Goal: Communication & Community: Answer question/provide support

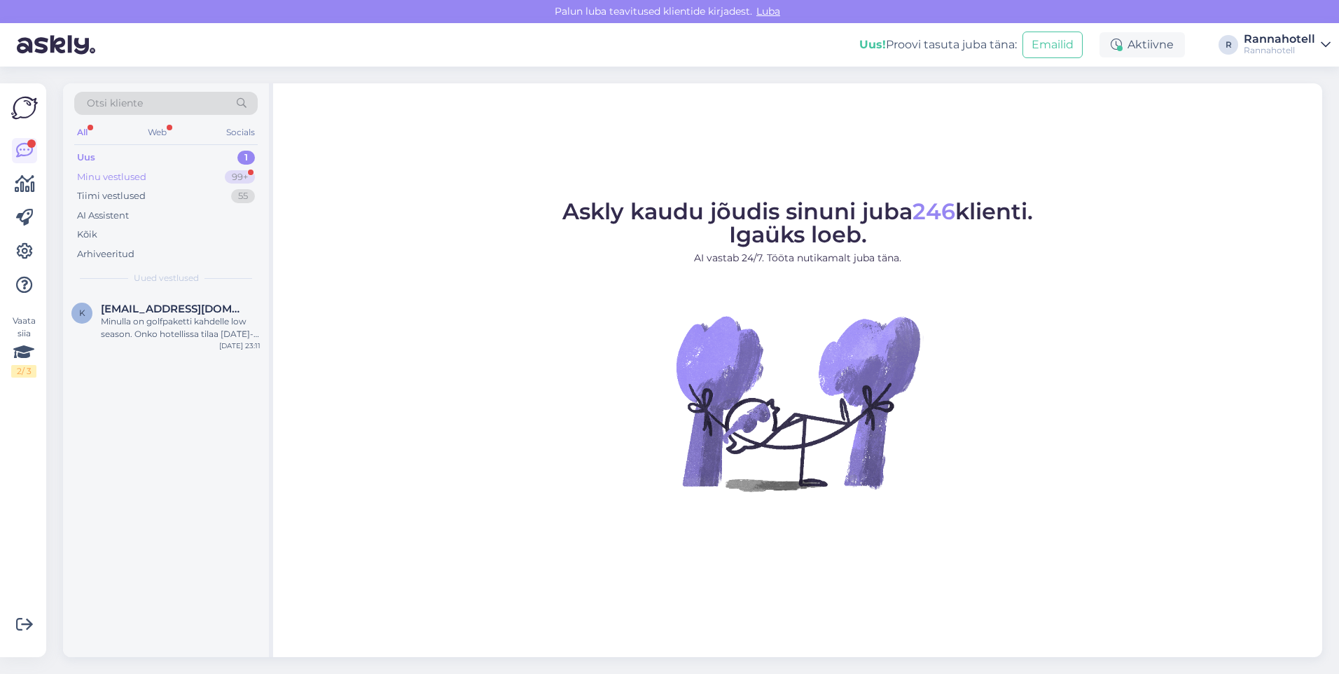
click at [132, 180] on div "Minu vestlused" at bounding box center [111, 177] width 69 height 14
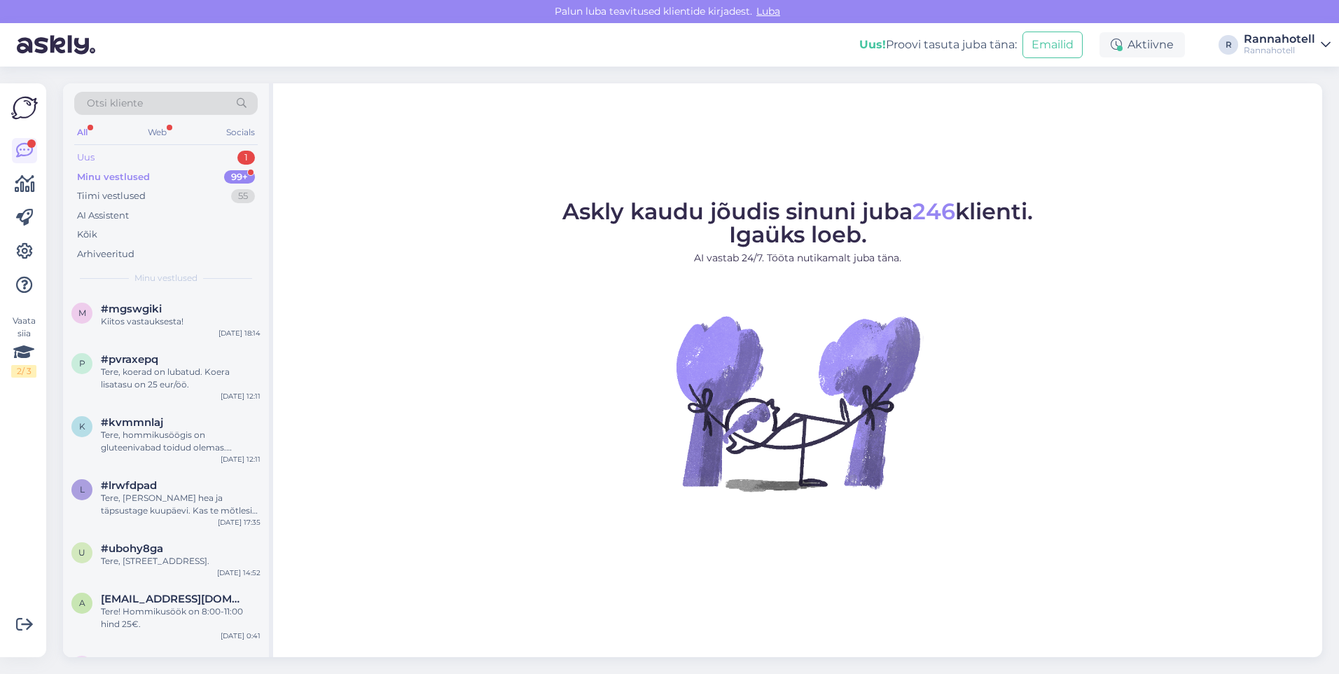
click at [131, 158] on div "Uus 1" at bounding box center [165, 158] width 183 height 20
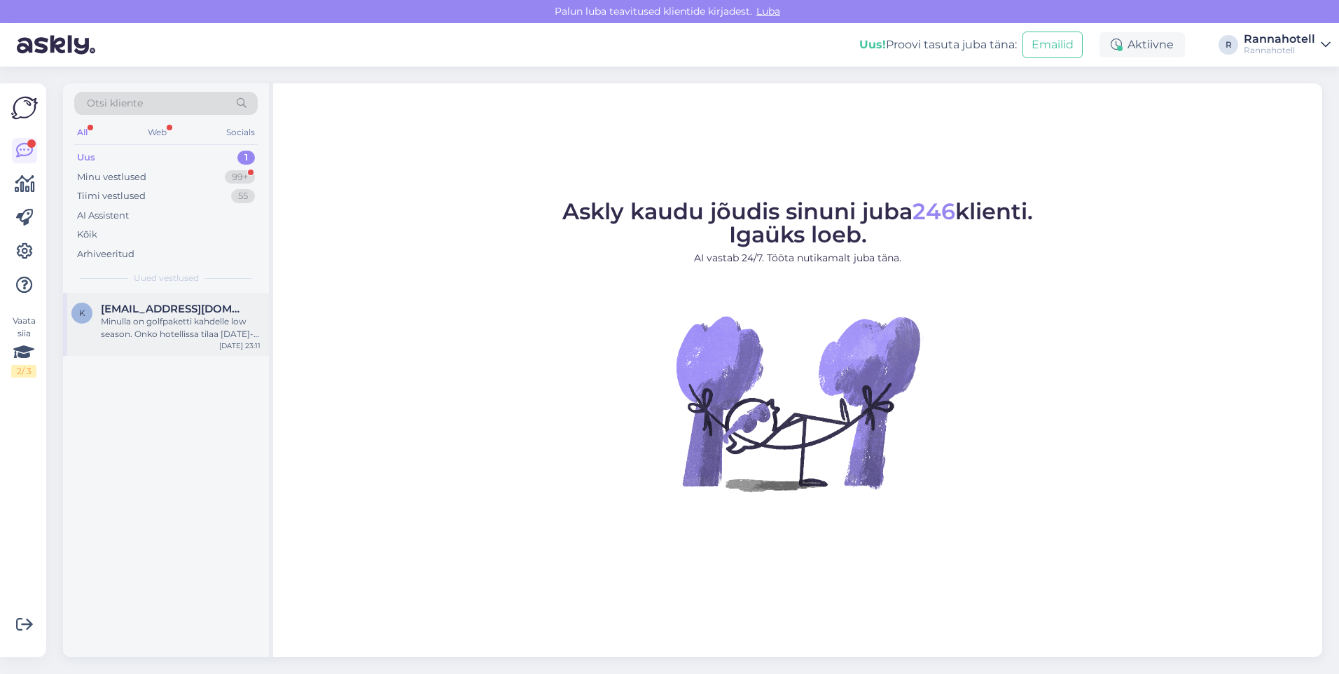
click at [137, 333] on div "Minulla on golfpaketti kahdelle low season. Onko hotellissa tilaa [DATE]-[DATE]?" at bounding box center [181, 327] width 160 height 25
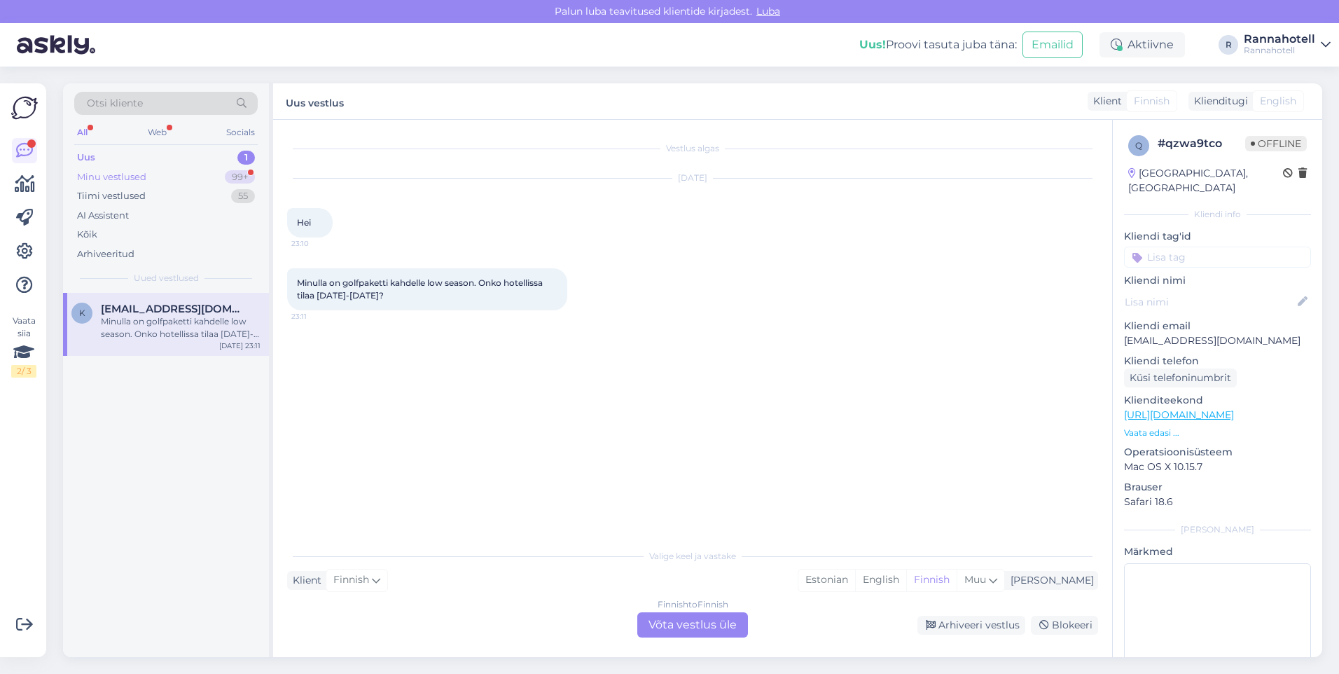
click at [149, 172] on div "Minu vestlused 99+" at bounding box center [165, 177] width 183 height 20
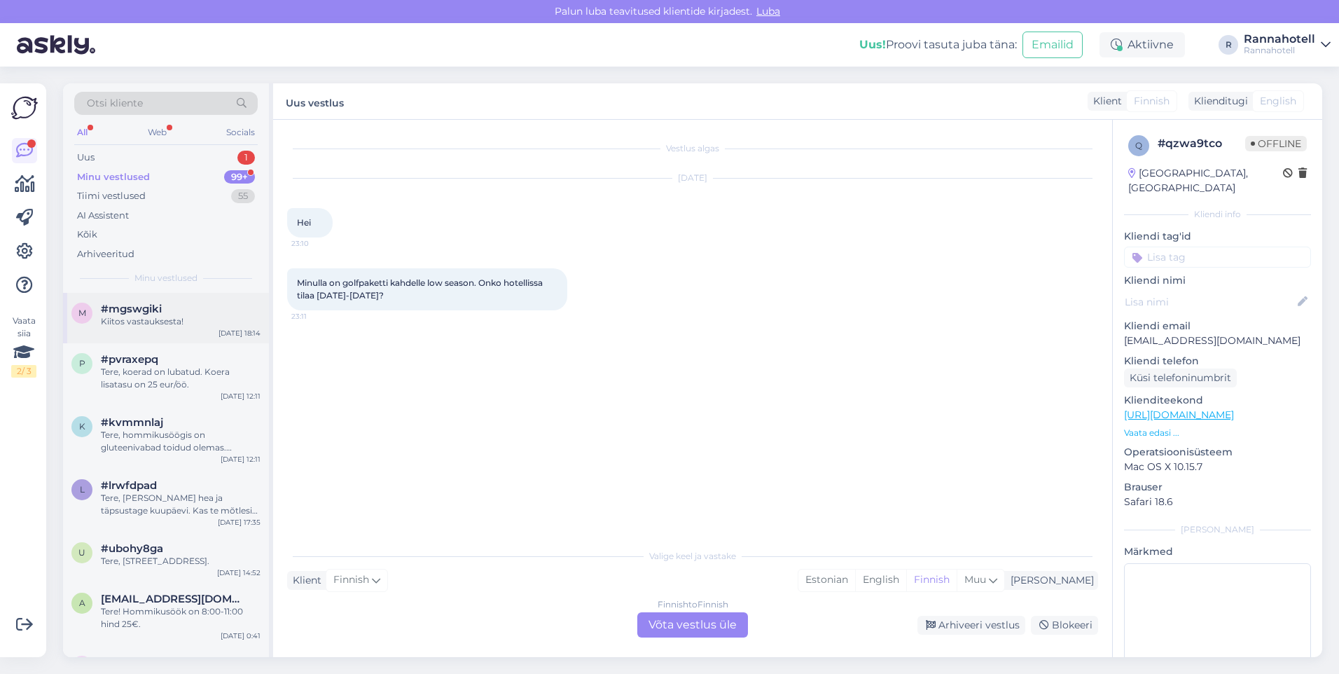
click at [141, 311] on span "#mgswgiki" at bounding box center [131, 308] width 61 height 13
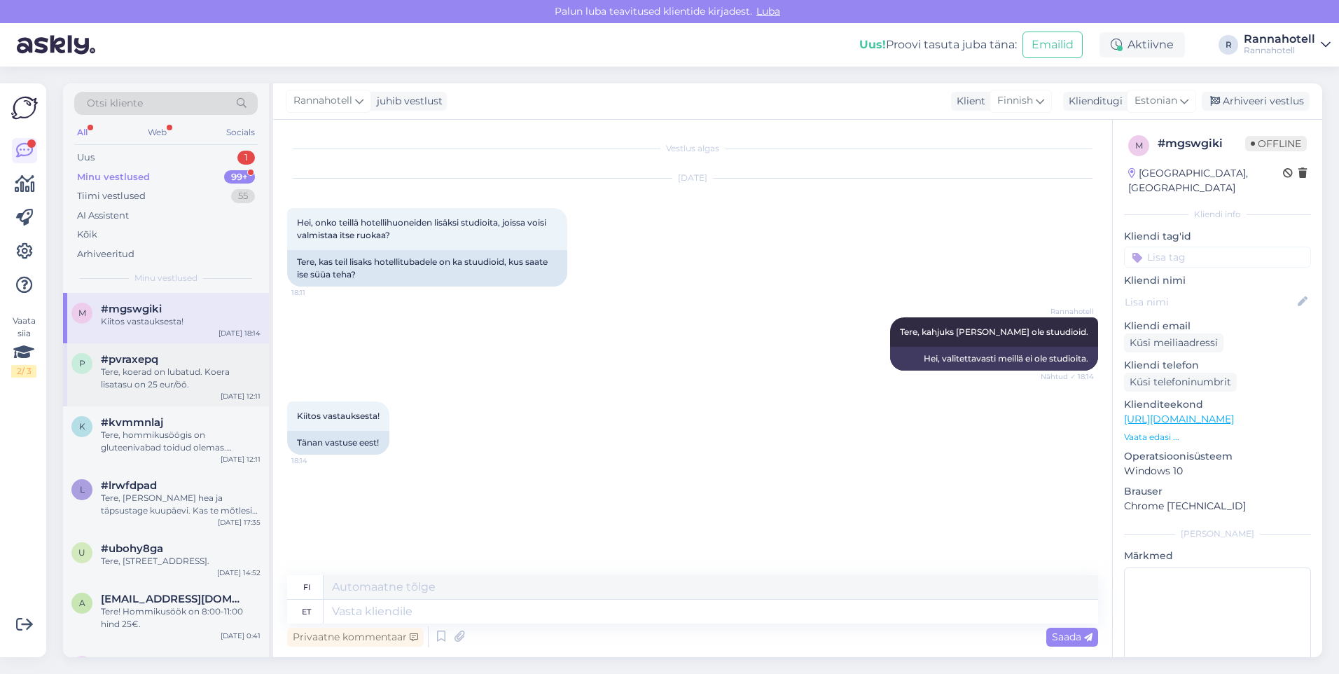
click at [147, 366] on div "Tere, koerad on lubatud. Koera lisatasu on 25 eur/öö." at bounding box center [181, 378] width 160 height 25
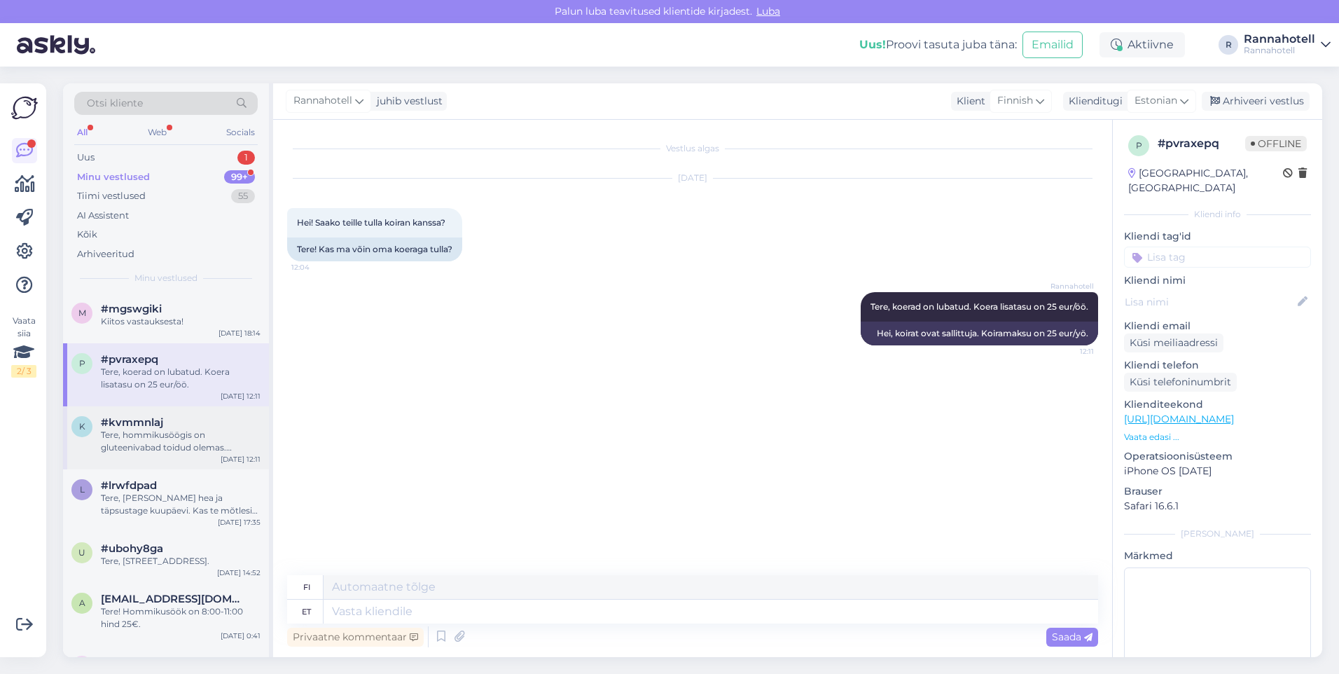
click at [171, 437] on div "Tere, hommikusöögis on gluteenivabad toidud olemas. Laktoosivabade toitude koht…" at bounding box center [181, 441] width 160 height 25
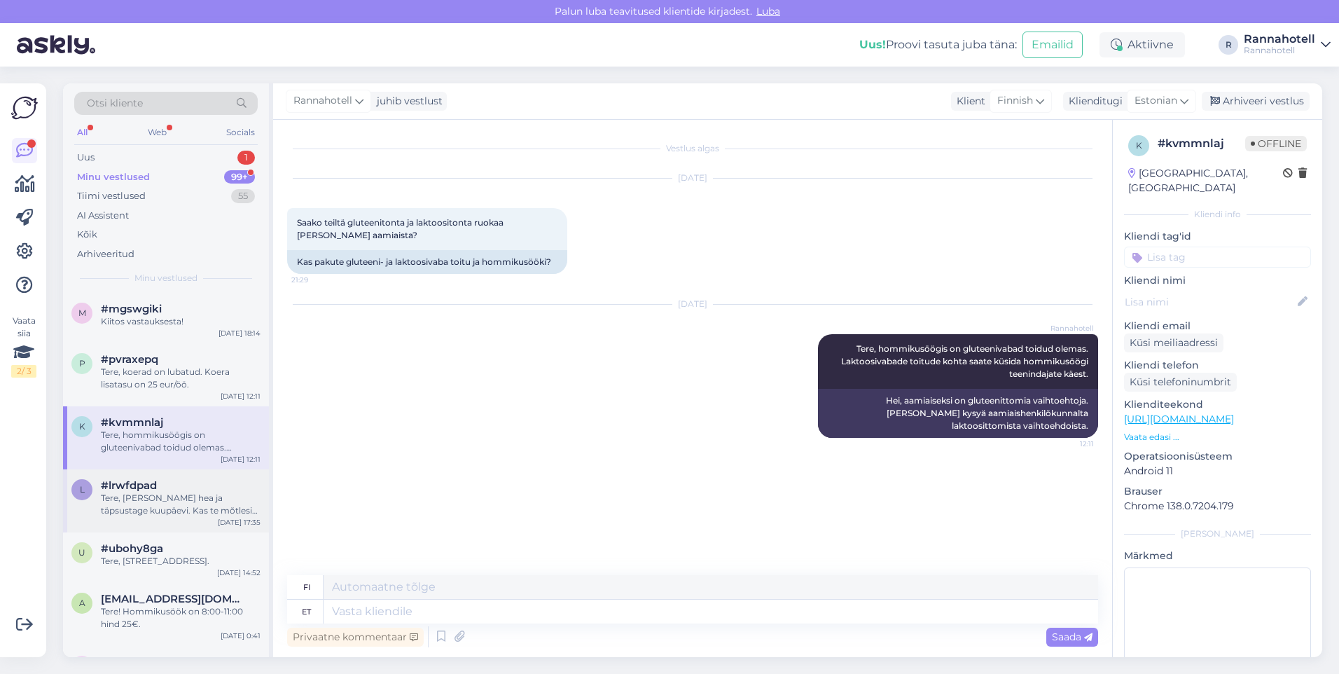
click at [188, 496] on div "Tere, [PERSON_NAME] hea ja täpsustage kuupäevi. Kas te mõtlesite 16-17.06.26?" at bounding box center [181, 504] width 160 height 25
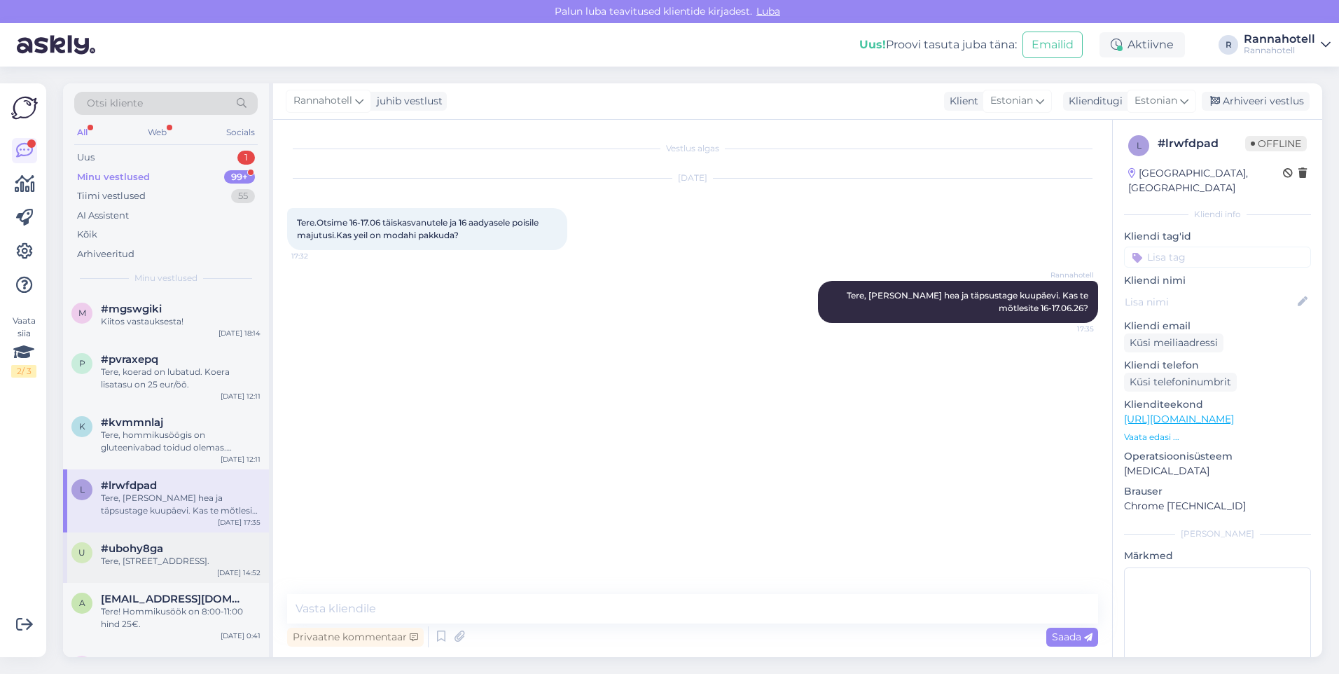
click at [154, 549] on span "#ubohy8ga" at bounding box center [132, 548] width 62 height 13
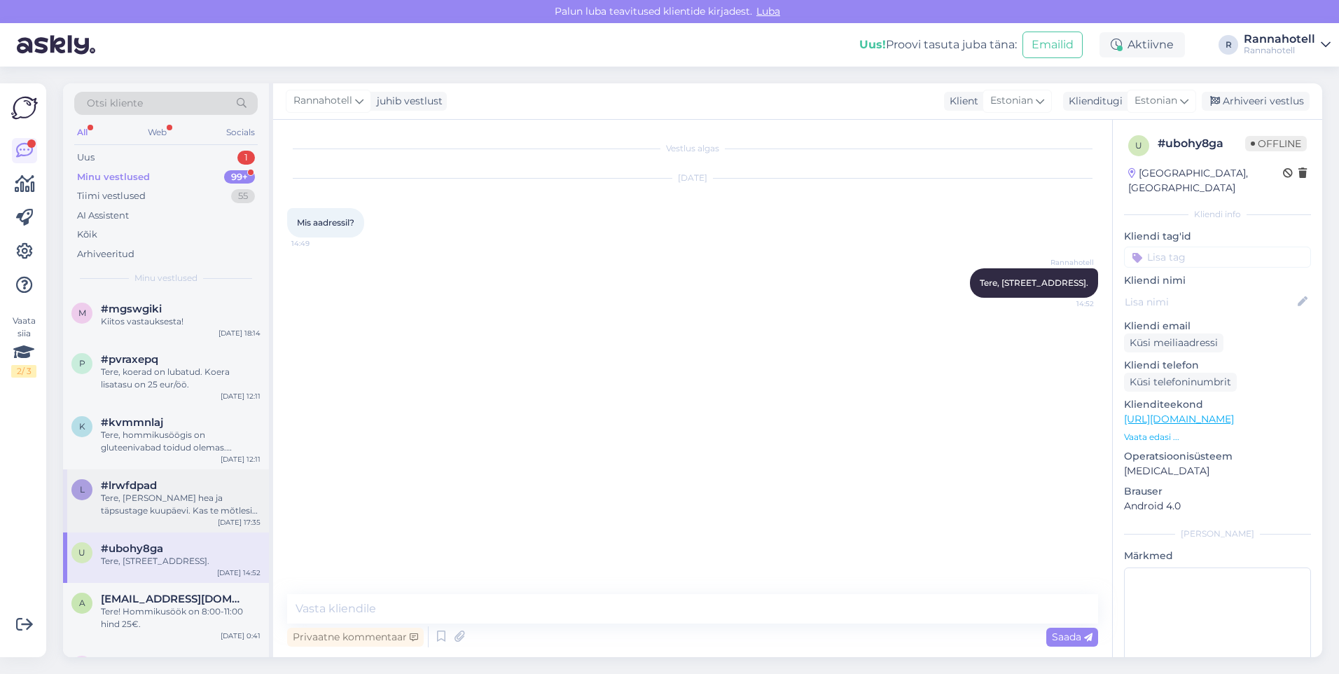
scroll to position [70, 0]
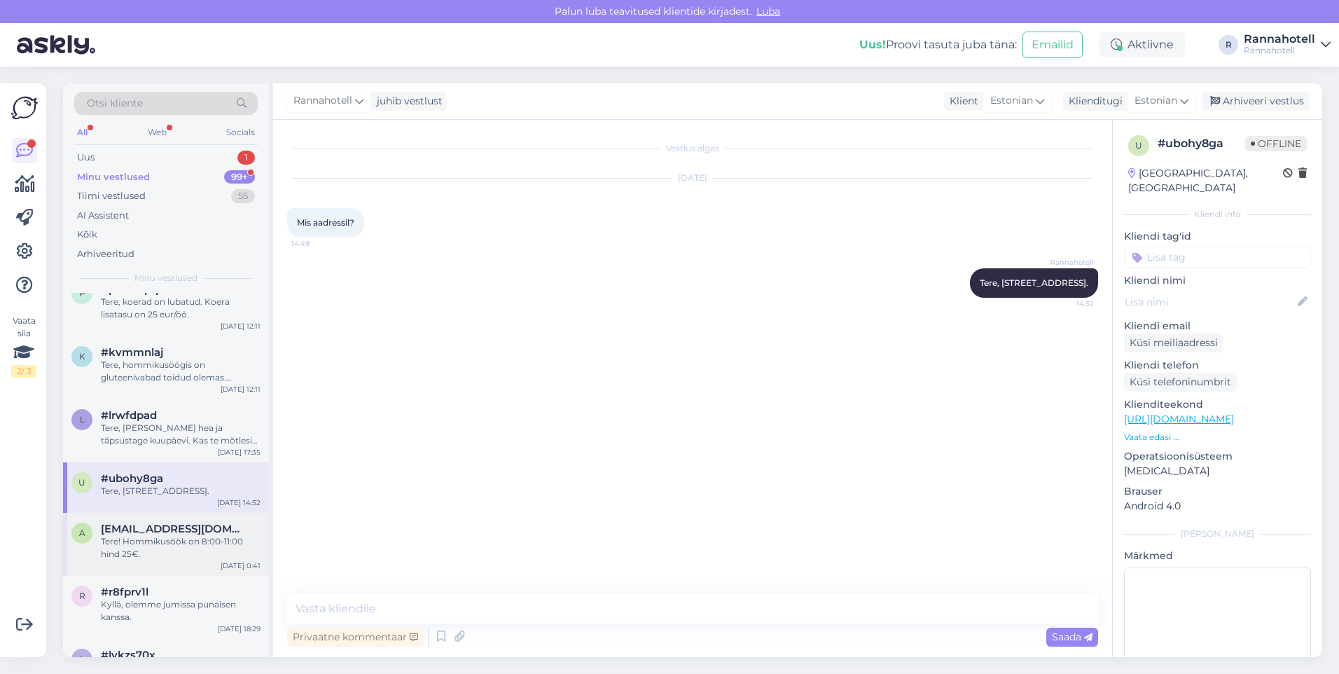
click at [163, 576] on div "a [EMAIL_ADDRESS][DOMAIN_NAME] Tere! Hommikusöök on 8:00-11:00 hind 25€. [DATE]…" at bounding box center [166, 544] width 206 height 63
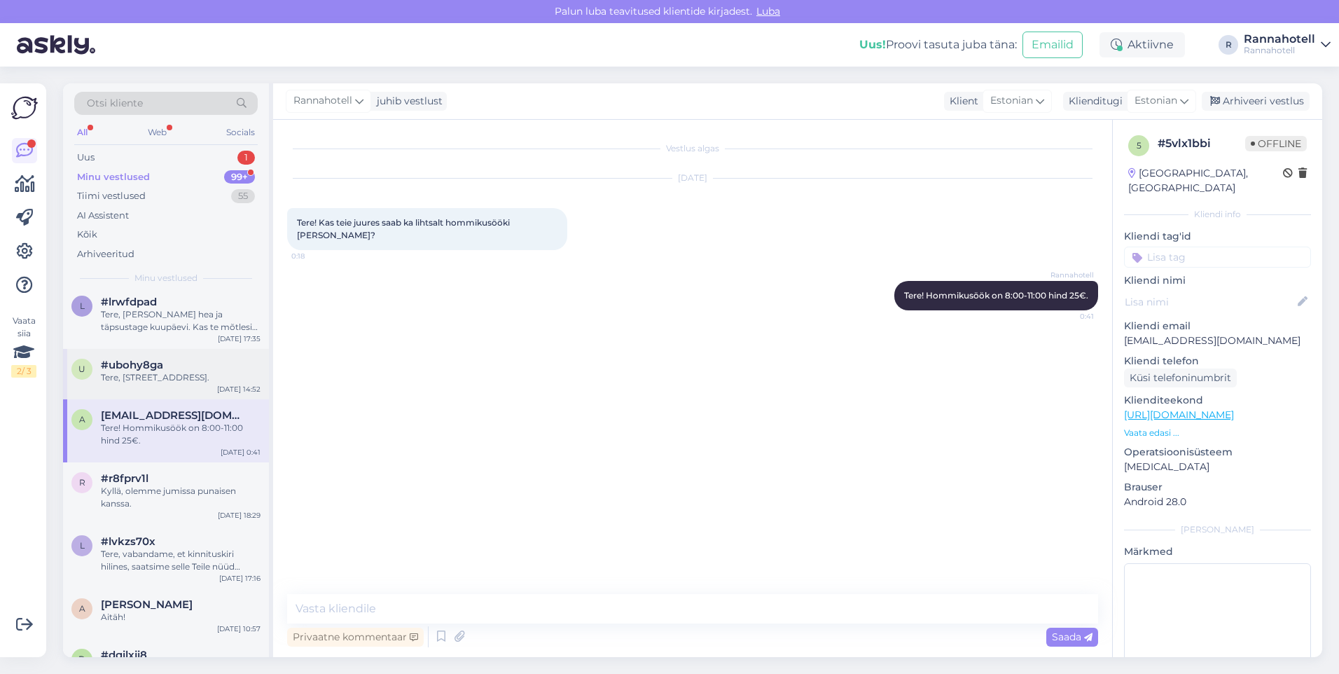
scroll to position [210, 0]
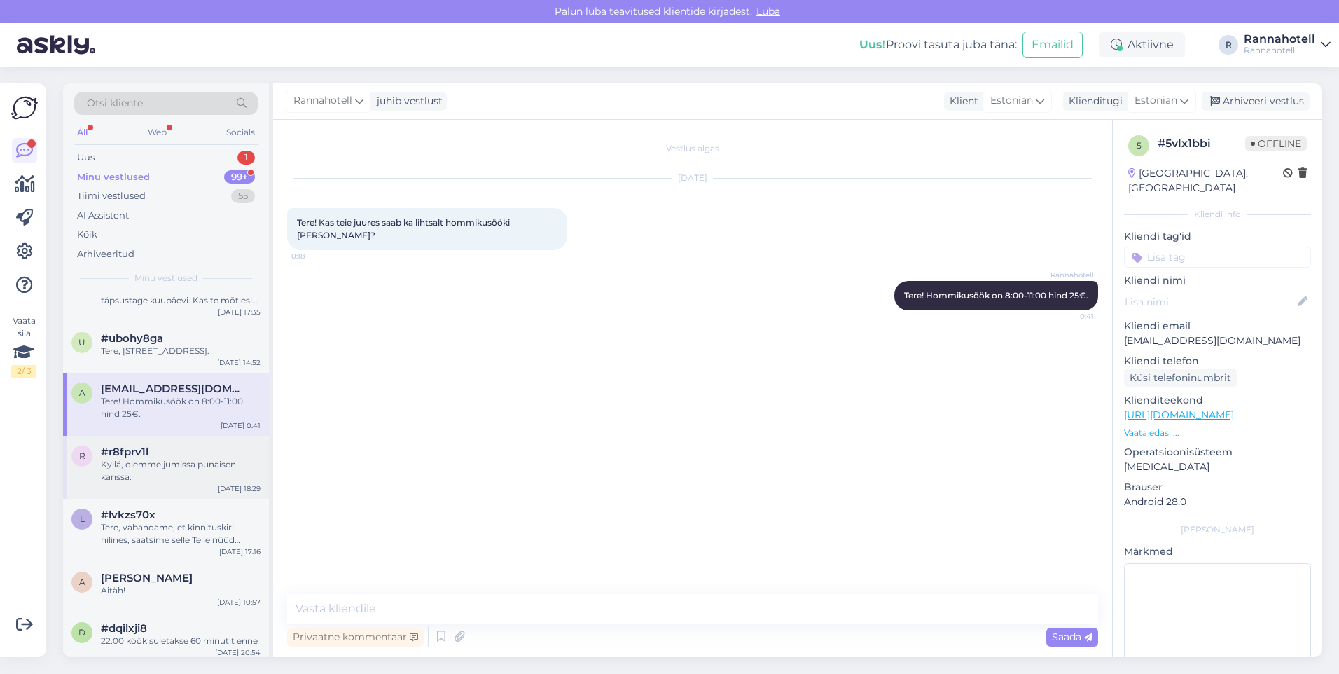
click at [188, 458] on div "#r8fprv1l" at bounding box center [181, 451] width 160 height 13
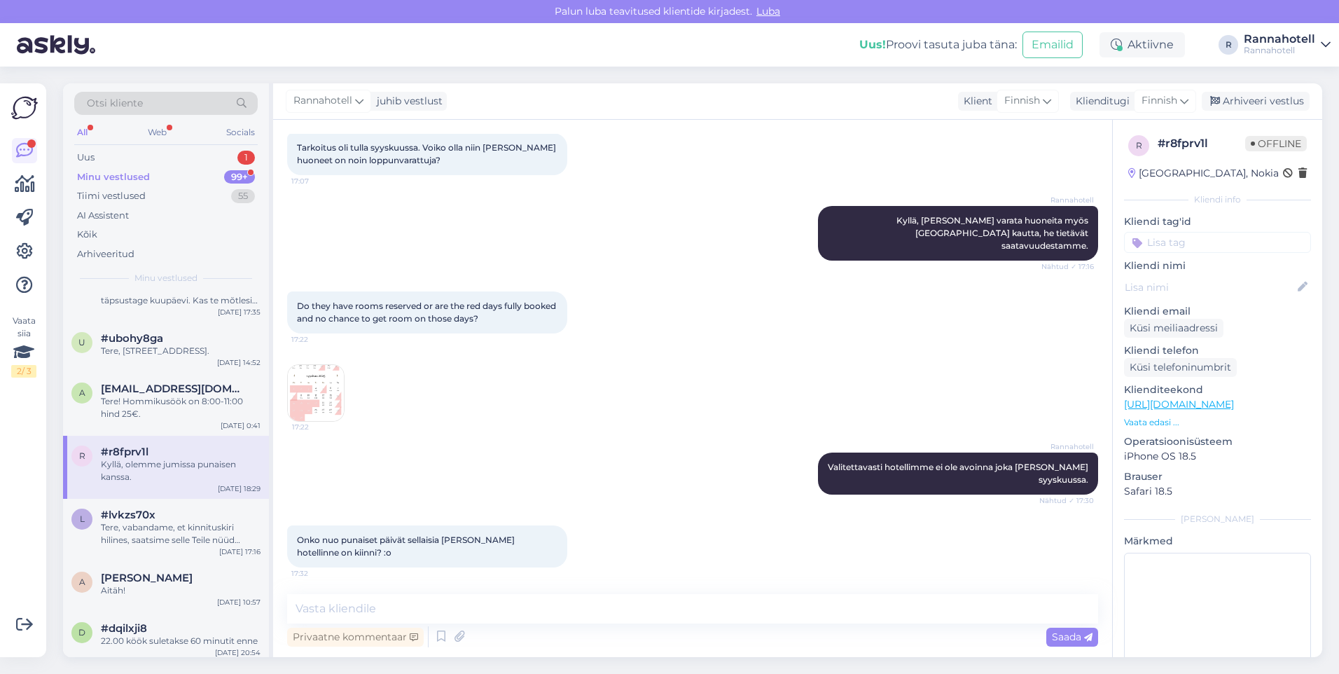
scroll to position [330, 0]
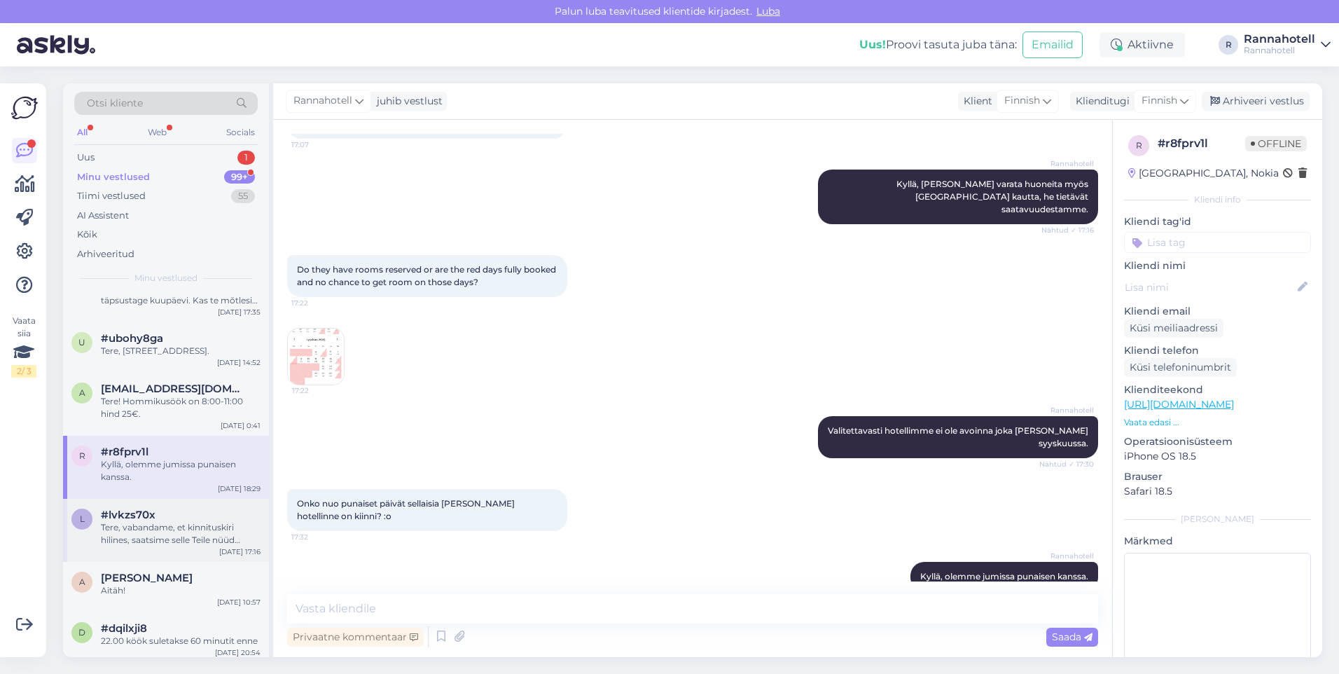
click at [139, 538] on div "Tere, vabandame, et kinnituskiri hilines, saatsime selle Teile nüüd meilile." at bounding box center [181, 533] width 160 height 25
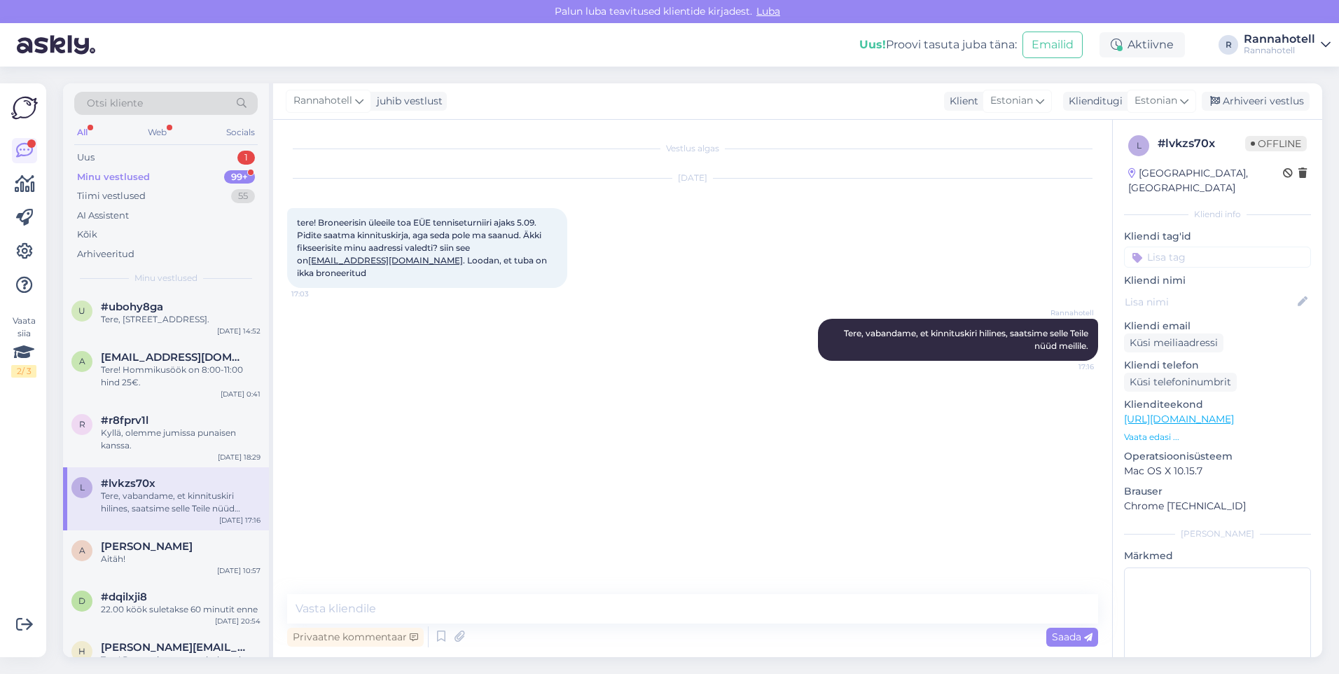
scroll to position [280, 0]
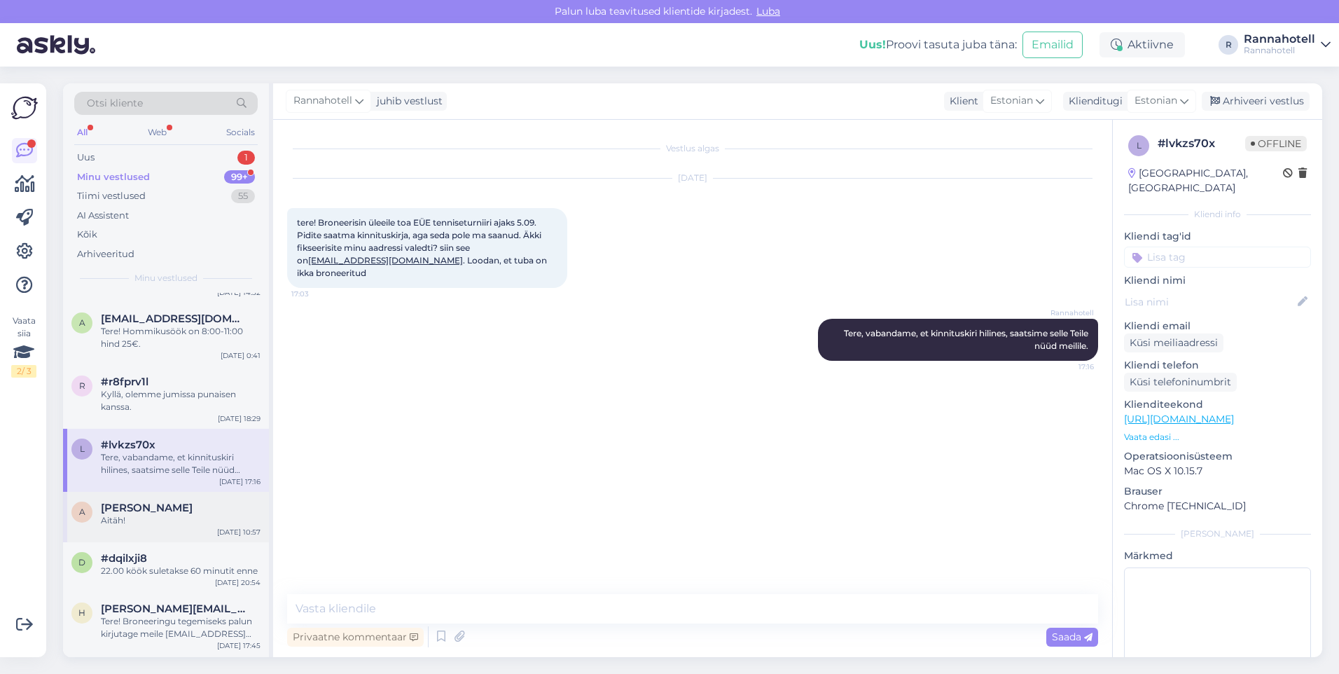
click at [179, 527] on div "Aitäh!" at bounding box center [181, 520] width 160 height 13
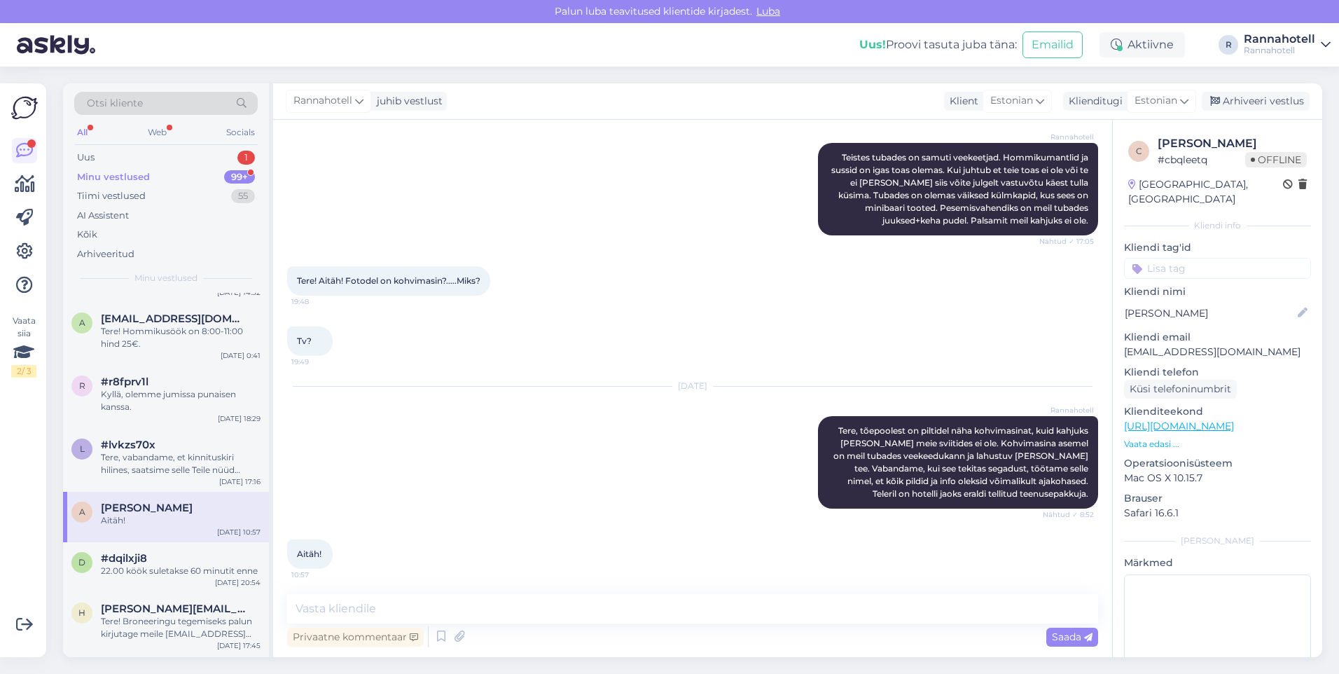
scroll to position [660, 0]
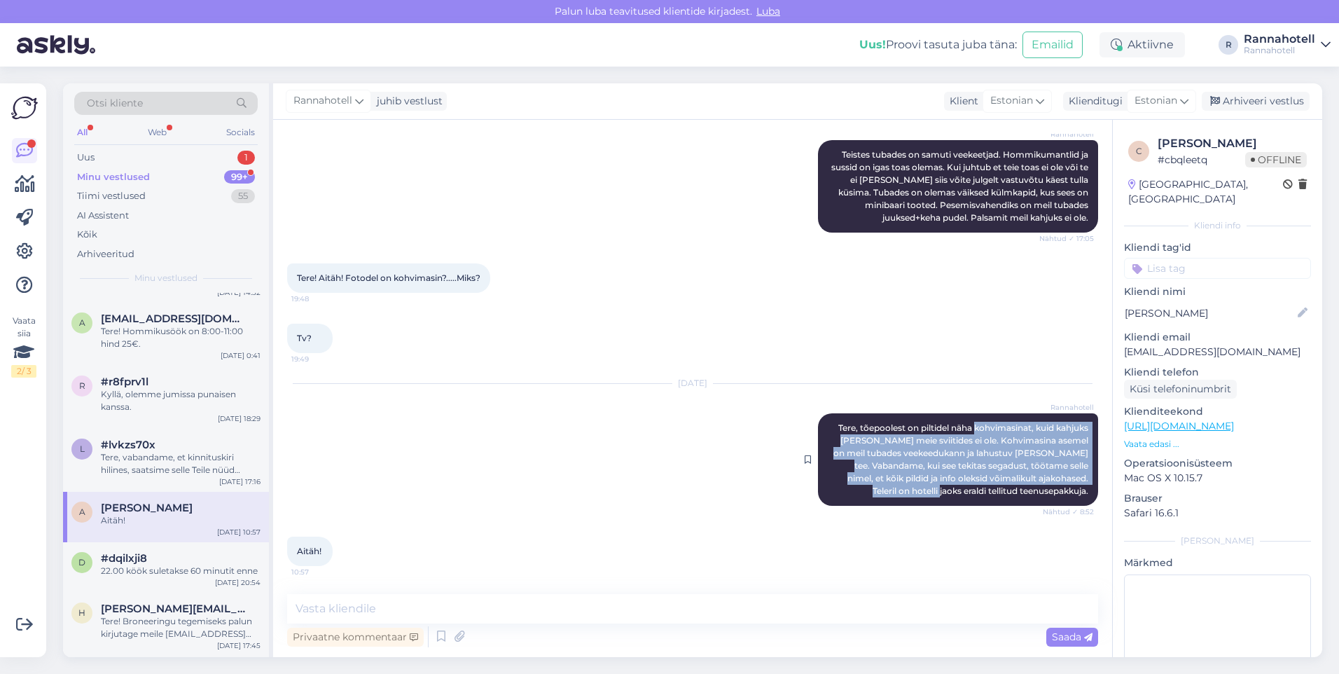
drag, startPoint x: 963, startPoint y: 422, endPoint x: 966, endPoint y: 490, distance: 68.7
click at [966, 490] on div "Rannahotell Tere, tõepoolest on piltidel näha kohvimasinat, kuid kahjuks [PERSO…" at bounding box center [958, 459] width 280 height 92
click at [966, 490] on span "Tere, tõepoolest on piltidel näha kohvimasinat, kuid kahjuks [PERSON_NAME] meie…" at bounding box center [961, 459] width 257 height 74
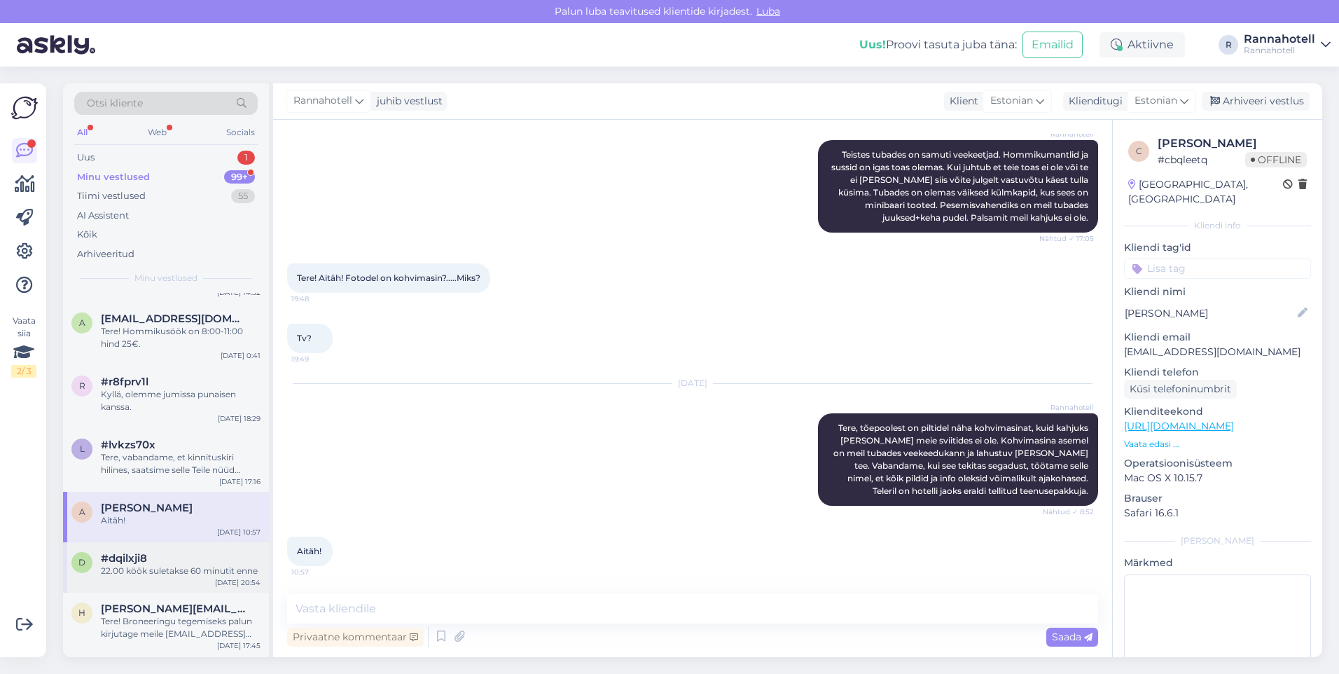
click at [159, 592] on div "d #dqilxji8 22.00 köök suletakse 60 minutit enne [DATE] 20:54" at bounding box center [166, 567] width 206 height 50
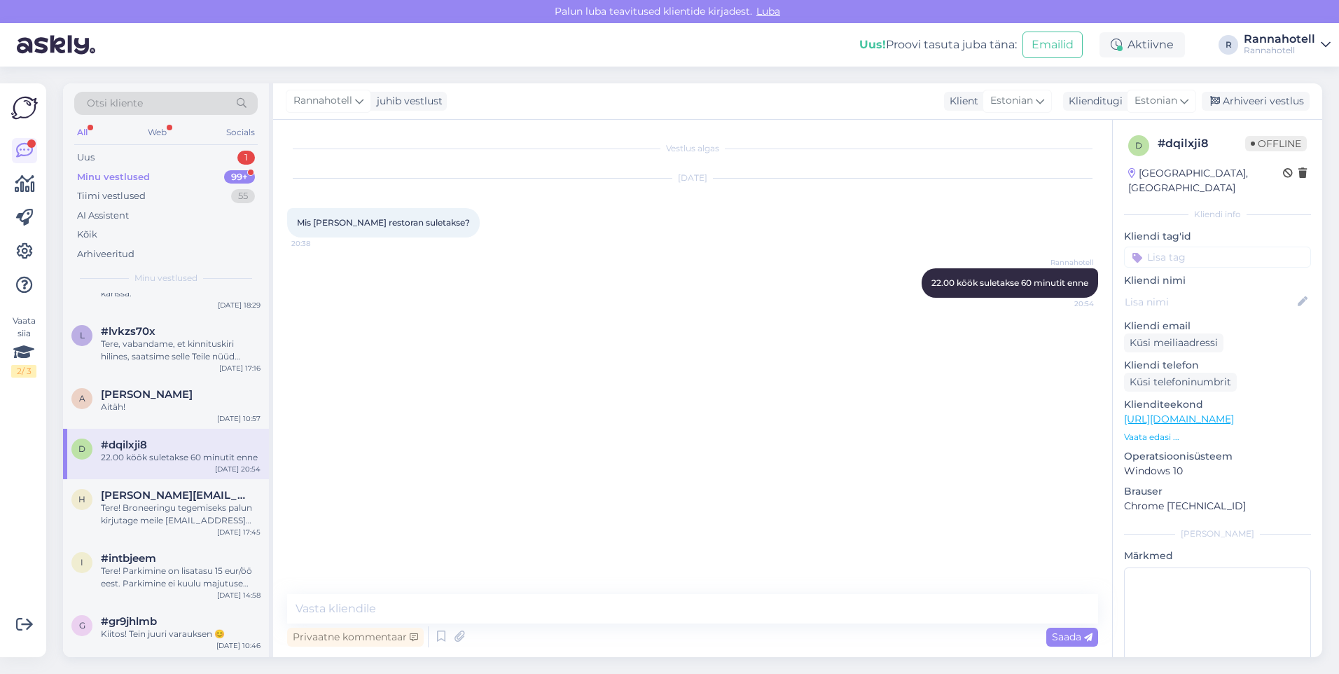
scroll to position [420, 0]
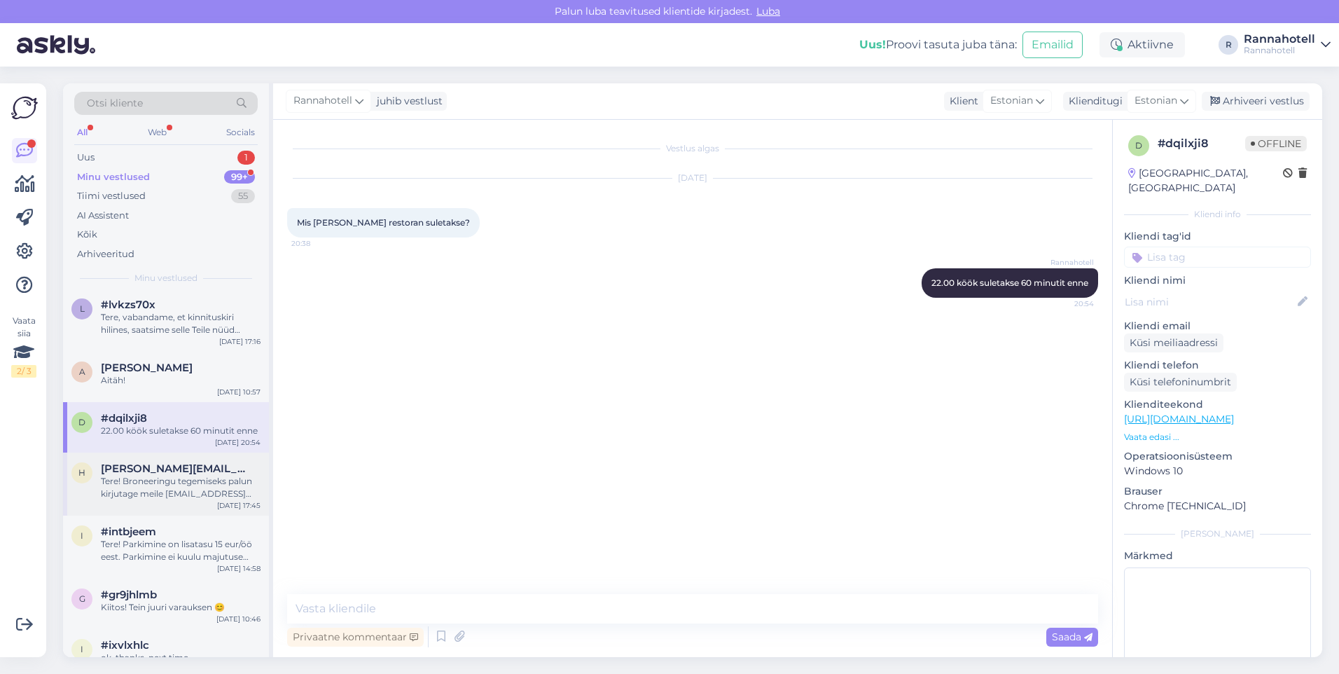
click at [182, 514] on div "h [PERSON_NAME][EMAIL_ADDRESS][DOMAIN_NAME] Tere! Broneeringu tegemiseks palun …" at bounding box center [166, 483] width 206 height 63
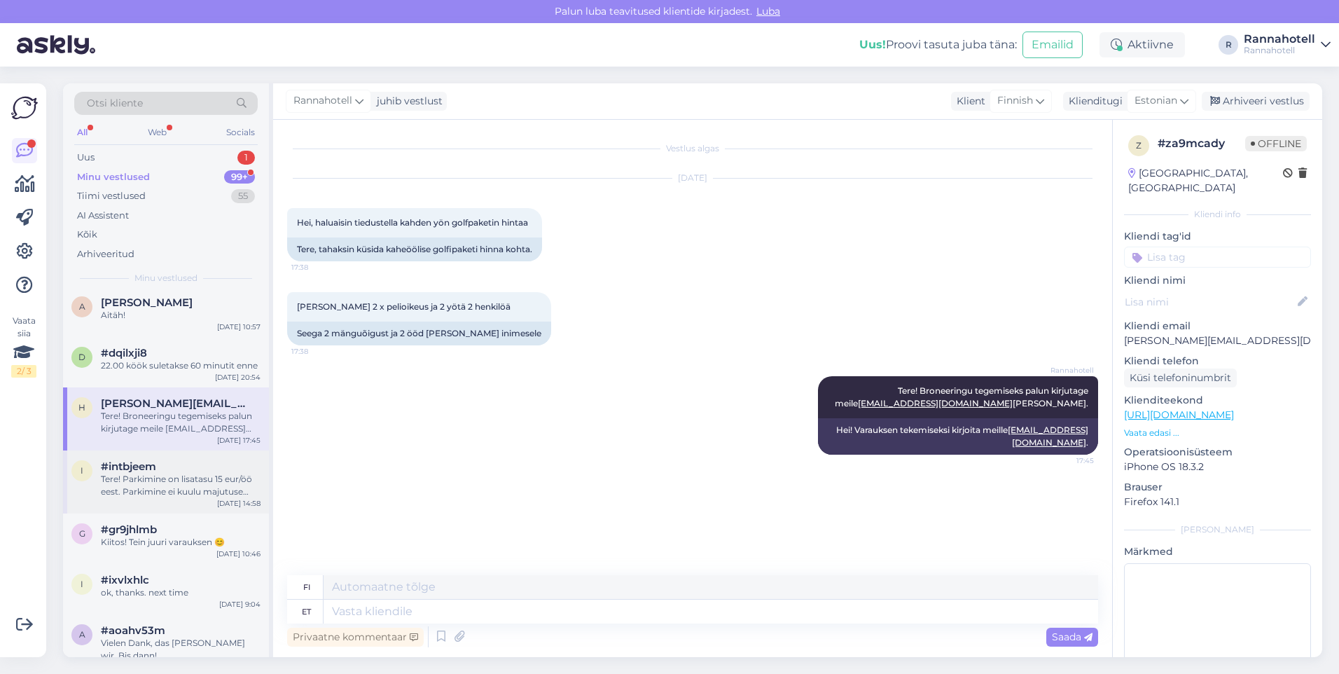
scroll to position [490, 0]
click at [173, 594] on div "ok, thanks. next time" at bounding box center [181, 587] width 160 height 13
